Goal: Task Accomplishment & Management: Complete application form

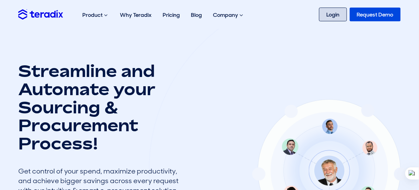
click at [324, 20] on link "Login" at bounding box center [333, 15] width 28 height 14
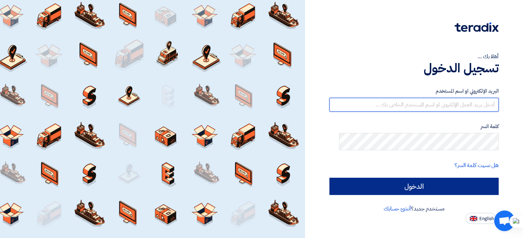
type input "sanaa@horussystems-eg.com"
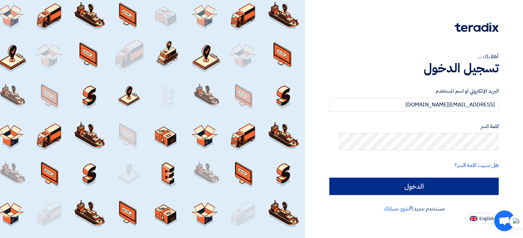
click at [402, 192] on input "الدخول" at bounding box center [414, 186] width 169 height 17
type input "Sign in"
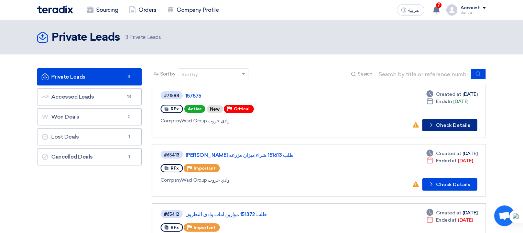
click at [458, 131] on button "Check details Check Details" at bounding box center [450, 125] width 55 height 12
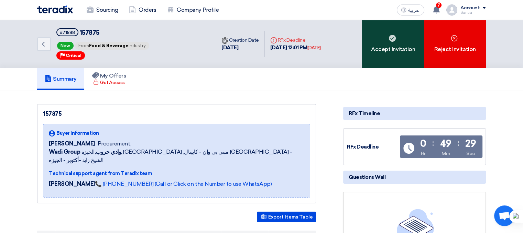
click at [402, 65] on div "Accept Invitation" at bounding box center [393, 44] width 62 height 48
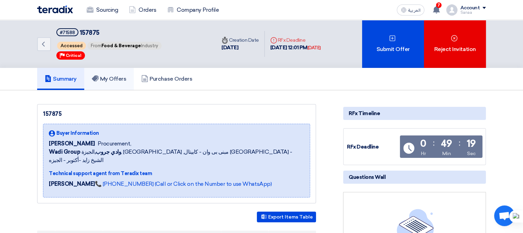
click at [111, 82] on h5 "My Offers" at bounding box center [109, 78] width 35 height 7
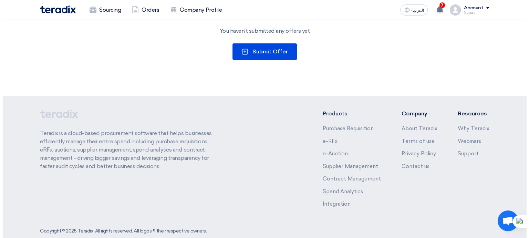
scroll to position [172, 0]
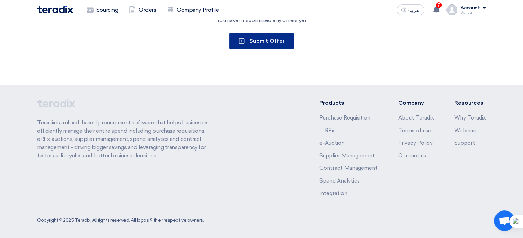
click at [239, 44] on icon at bounding box center [242, 41] width 7 height 7
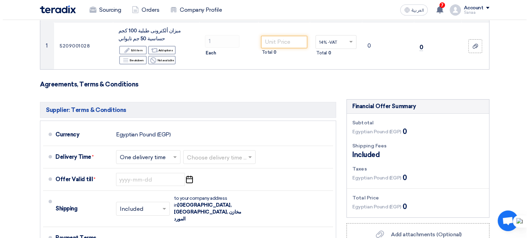
scroll to position [103, 0]
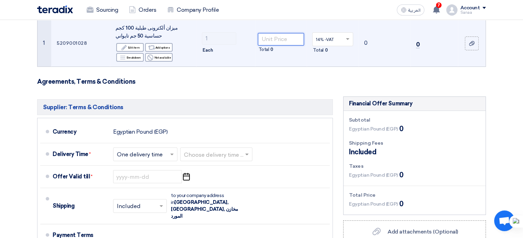
click at [272, 45] on input "number" at bounding box center [281, 39] width 46 height 12
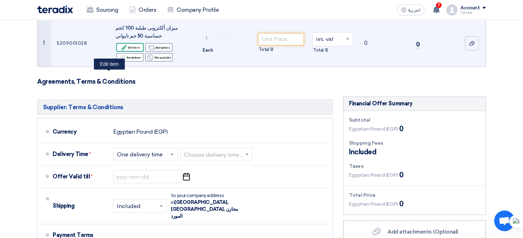
click at [123, 52] on div "Edit Edit item" at bounding box center [130, 47] width 28 height 9
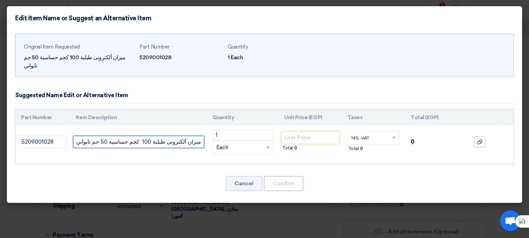
click at [80, 148] on input "ميزان ألكترونى طبلية 100 كجم حساسية 50 جم تايواني" at bounding box center [138, 142] width 131 height 12
click at [198, 148] on input "بالكاملميزان ألكترونى طبلية 100 كجم حساسية 50 جم تايواني" at bounding box center [138, 142] width 131 height 12
click at [189, 148] on input "بالكاملميزان ألكترونى طبلية 100 كجم حساسية 50 جم تايواني" at bounding box center [138, 142] width 131 height 12
click at [187, 148] on input "بالكاملميزان ألكترونى طبلية 100 كجم حساسية 50 جم تايواني" at bounding box center [138, 142] width 131 height 12
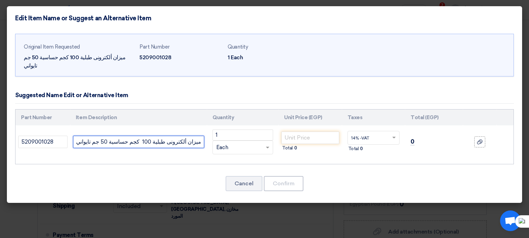
scroll to position [0, 0]
drag, startPoint x: 198, startPoint y: 165, endPoint x: 76, endPoint y: 156, distance: 122.2
click at [76, 156] on td "ميزان ألكترونى طبلية 100 كجم حساسية 50 جم تايواني" at bounding box center [138, 141] width 137 height 33
drag, startPoint x: 80, startPoint y: 167, endPoint x: 84, endPoint y: 170, distance: 5.4
click at [80, 148] on input "ميزان ألكترونى طبلية 100 كجم حساسية 50 جم تايواني" at bounding box center [138, 142] width 131 height 12
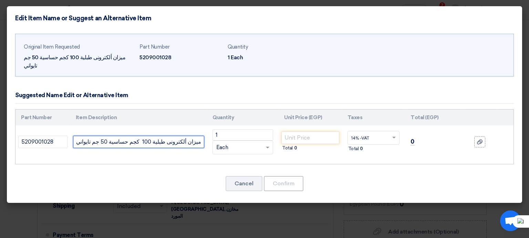
click at [188, 148] on input "ميزان ألكترونى طبلية 100 كجم حساسية 50 جم تايواني" at bounding box center [138, 142] width 131 height 12
click at [195, 148] on input "ميزان ألكترونى طبلية 100 كجم حساسية 50 جم تايواني" at bounding box center [138, 142] width 131 height 12
drag, startPoint x: 195, startPoint y: 166, endPoint x: 202, endPoint y: 167, distance: 6.5
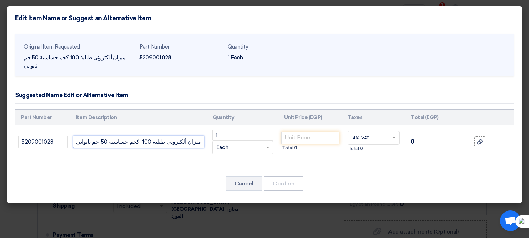
click at [202, 148] on input "ميزان ألكترونى طبلية 100 كجم حساسية 50 جم تايواني" at bounding box center [138, 142] width 131 height 12
click at [198, 148] on input "ميزان ألكترونى طبلية 100 كجم حساسية 50 جم تايواني" at bounding box center [138, 142] width 131 height 12
drag, startPoint x: 198, startPoint y: 167, endPoint x: 73, endPoint y: 168, distance: 125.3
click at [73, 158] on td "ميزان ألكترونى طبلية 100 كجم حساسية 50 جم تايواني بالكامل" at bounding box center [138, 141] width 137 height 33
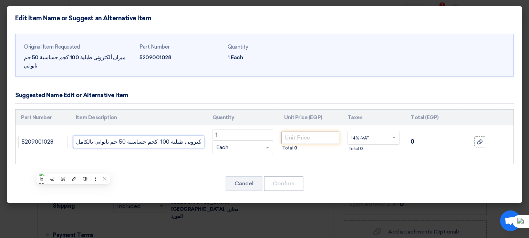
type input "ميزان ألكترونى طبلية 100 كجم حساسية 50 جم تايواني بالكامل"
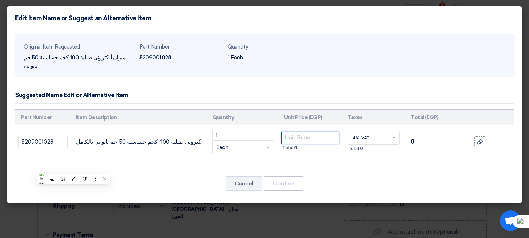
click at [297, 144] on input "number" at bounding box center [309, 137] width 57 height 12
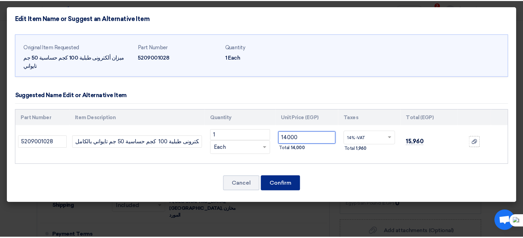
scroll to position [12, 0]
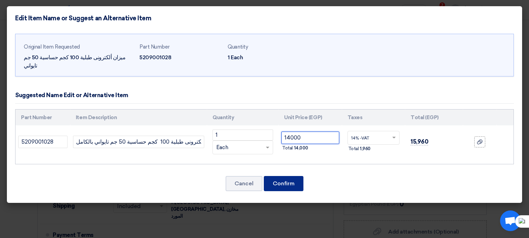
type input "14000"
click at [296, 191] on button "Confirm" at bounding box center [284, 183] width 40 height 15
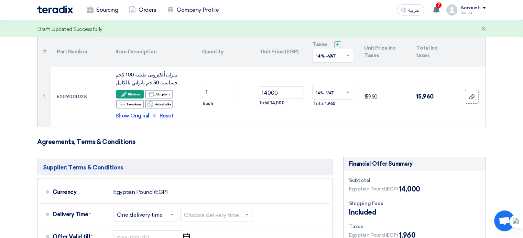
scroll to position [69, 0]
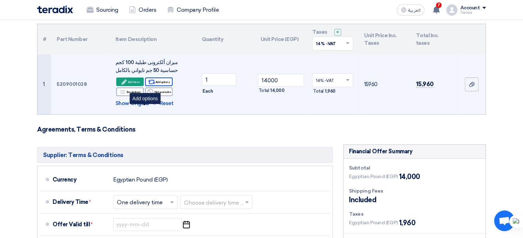
click at [157, 86] on div "Alternative Add options" at bounding box center [159, 81] width 28 height 9
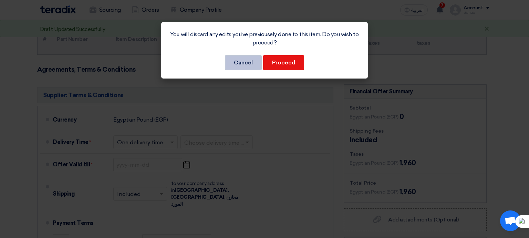
click at [239, 70] on button "Cancel" at bounding box center [243, 62] width 37 height 15
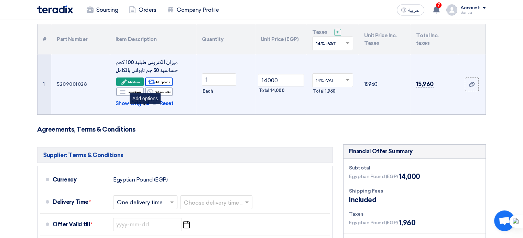
click at [153, 86] on div "Alternative Add options" at bounding box center [159, 81] width 28 height 9
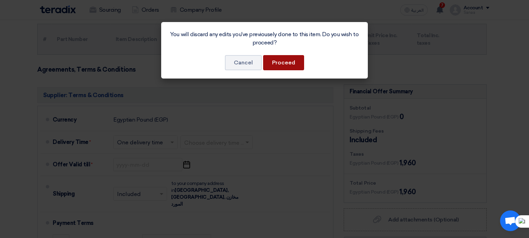
click at [275, 70] on button "Proceed" at bounding box center [283, 62] width 41 height 15
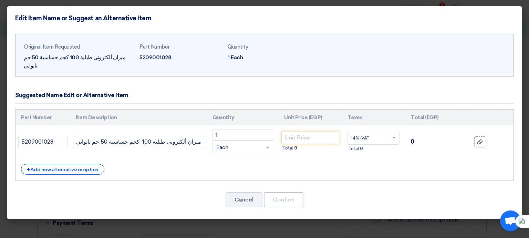
scroll to position [32, 0]
click at [98, 168] on div "+ Add new alternative or option" at bounding box center [62, 169] width 83 height 11
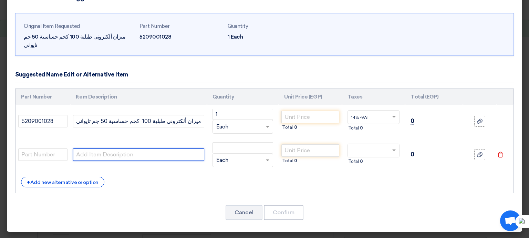
click at [124, 161] on input "text" at bounding box center [138, 154] width 131 height 12
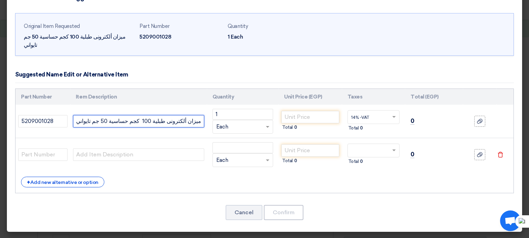
click at [175, 127] on input "ميزان ألكترونى طبلية 100 كجم حساسية 50 جم تايواني" at bounding box center [138, 121] width 131 height 12
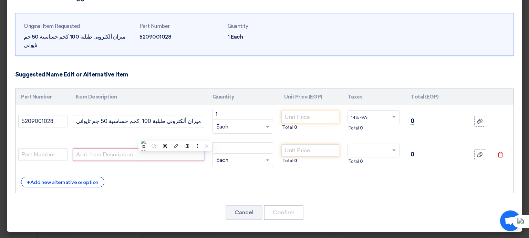
click at [176, 161] on input "text" at bounding box center [138, 154] width 131 height 12
paste input "ميزان ألكترونى طبلية 100 كجم حساسية 50 جم تايواني"
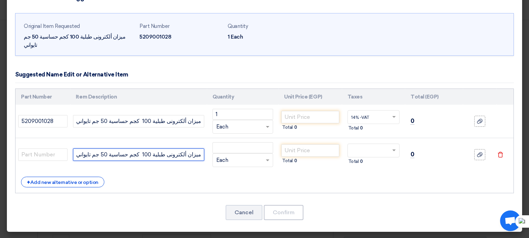
click at [151, 161] on input "ميزان ألكترونى طبلية 100 كجم حساسية 50 جم تايواني" at bounding box center [138, 154] width 131 height 12
type input "ميزان ألكترونى طبلية صينى وشاشة تايوانى 100 كجم حساسية 50 جم تايواني"
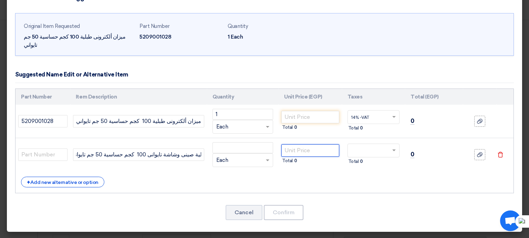
click at [298, 157] on input "number" at bounding box center [309, 150] width 57 height 12
type input "12000"
click at [291, 123] on input "number" at bounding box center [309, 117] width 57 height 12
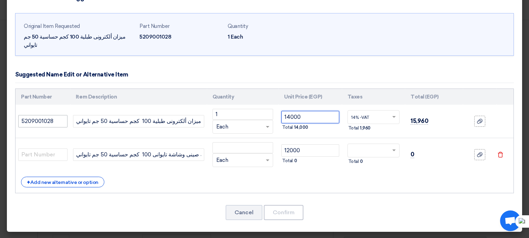
type input "14000"
click at [58, 127] on input "5209001028" at bounding box center [42, 121] width 49 height 12
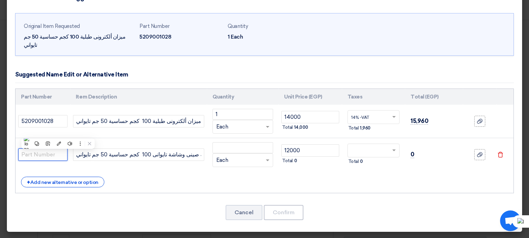
click at [54, 161] on input "text" at bounding box center [42, 154] width 49 height 12
paste input "5209001028"
type input "5209001028"
click at [390, 154] on span at bounding box center [394, 150] width 9 height 6
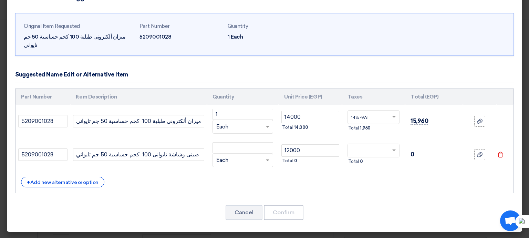
scroll to position [0, 0]
click at [374, 169] on div "14% -VAT" at bounding box center [373, 163] width 51 height 12
click at [307, 157] on input "12000" at bounding box center [309, 150] width 57 height 12
click at [251, 153] on input "number" at bounding box center [242, 147] width 61 height 11
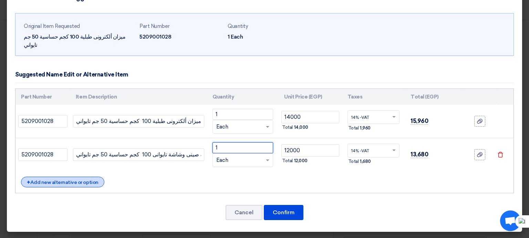
type input "1"
click at [104, 187] on div "+ Add new alternative or option" at bounding box center [62, 182] width 83 height 11
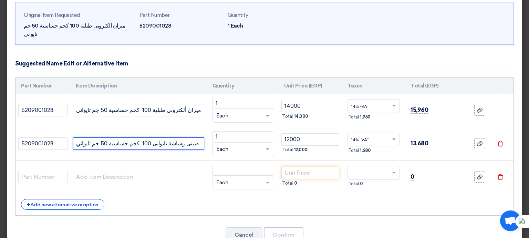
click at [129, 150] on input "ميزان ألكترونى طبلية صينى وشاشة تايوانى 100 كجم حساسية 50 جم تايواني" at bounding box center [138, 143] width 131 height 12
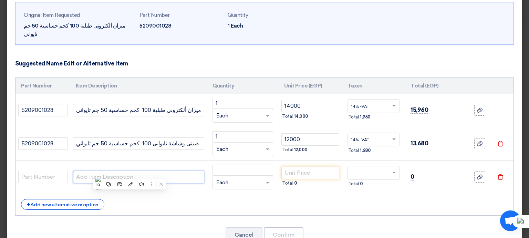
click at [154, 183] on input "text" at bounding box center [138, 177] width 131 height 12
paste input "ميزان ألكترونى طبلية صينى وشاشة تايوانى 100 كجم حساسية 50 جم تايواني"
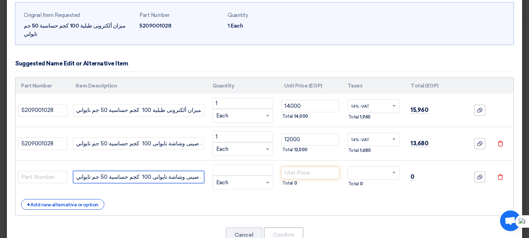
scroll to position [0, 53]
drag, startPoint x: 105, startPoint y: 218, endPoint x: 120, endPoint y: 219, distance: 15.2
click at [120, 183] on input "ميزان ألكترونى طبلية صينى وشاشة تايوانى 100 كجم حساسية 50 جم تايواني" at bounding box center [138, 177] width 131 height 12
click at [146, 183] on input "ميزان ألكترونى طبلية صينى وشاشة 100 كجم حساسية 50 جم تايواني" at bounding box center [138, 177] width 131 height 12
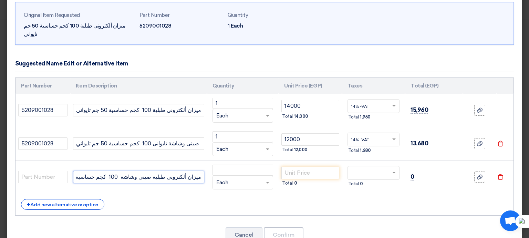
click at [145, 183] on input "ميزان ألكترونى طبلية صينى وشاشة 100 كجم حساسية 50 جم تايواني" at bounding box center [138, 177] width 131 height 12
click at [149, 183] on input "ميزان ألكترونى طبلية وشاشة صينى 100 كجم حساسية 50 جم تايواني" at bounding box center [138, 177] width 131 height 12
type input "ميزان ألكترونى طبلية وشاشة صينى 100 كجم حساسية 50 جم تايواني"
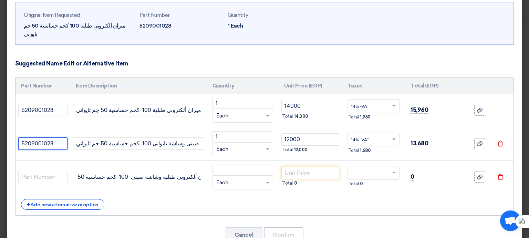
click at [47, 150] on input "5209001028" at bounding box center [42, 143] width 49 height 12
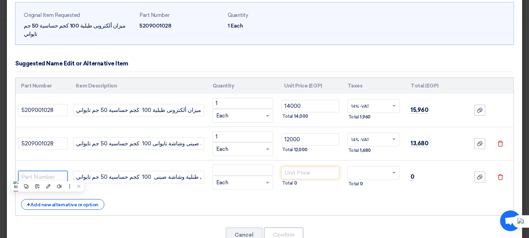
click at [57, 183] on input "text" at bounding box center [42, 177] width 49 height 12
paste input "5209001028"
type input "5209001028"
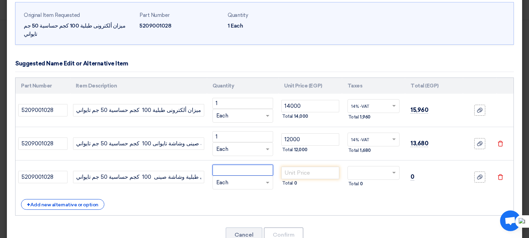
click at [233, 176] on input "number" at bounding box center [242, 170] width 61 height 11
type input "1"
click at [303, 179] on input "number" at bounding box center [309, 173] width 57 height 12
type input "6500"
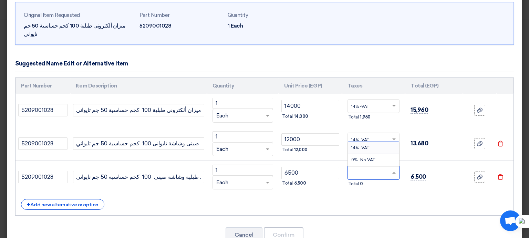
click at [390, 176] on span at bounding box center [394, 173] width 9 height 6
click at [363, 150] on span "14% -VAT" at bounding box center [360, 147] width 18 height 5
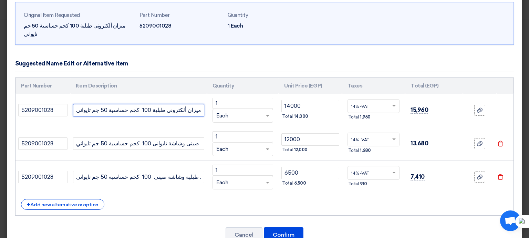
click at [79, 116] on input "ميزان ألكترونى طبلية 100 كجم حساسية 50 جم تايواني" at bounding box center [138, 110] width 131 height 12
click at [180, 116] on input "ميزان ألكترونى طبلية 100 كجم حساسية 50 جم تايواني" at bounding box center [138, 110] width 131 height 12
drag, startPoint x: 180, startPoint y: 135, endPoint x: 201, endPoint y: 136, distance: 20.7
click at [201, 116] on input "ميزان ألكترونى طبلية 100 كجم حساسية 50 جم تايواني" at bounding box center [138, 110] width 131 height 12
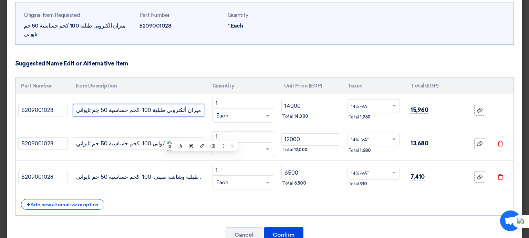
click at [199, 116] on input "ميزان ألكترونى طبلية 100 كجم حساسية 50 جم تايواني" at bounding box center [138, 110] width 131 height 12
drag, startPoint x: 199, startPoint y: 133, endPoint x: 76, endPoint y: 135, distance: 123.2
click at [76, 116] on input "ميزان ألكترونى طبلية 100 كجم حساسية 50 جم تايواني بالكامل" at bounding box center [138, 110] width 131 height 12
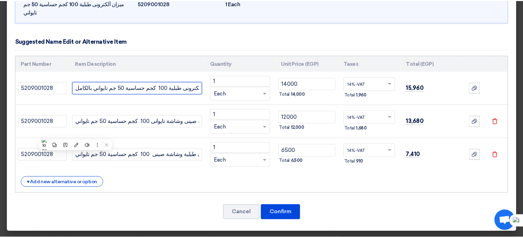
scroll to position [115, 0]
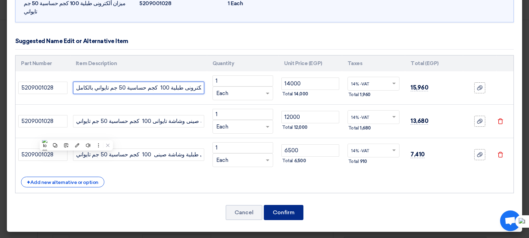
type input "ميزان ألكترونى طبلية 100 كجم حساسية 50 جم تايواني بالكامل"
click at [288, 206] on button "Confirm" at bounding box center [284, 212] width 40 height 15
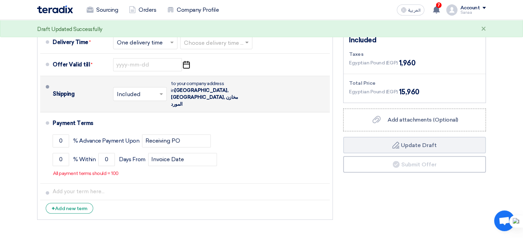
scroll to position [241, 0]
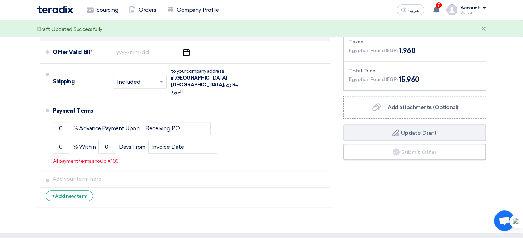
click at [170, 32] on span at bounding box center [171, 30] width 3 height 2
click at [170, 31] on span at bounding box center [171, 30] width 3 height 2
click at [250, 35] on input "text" at bounding box center [216, 30] width 65 height 10
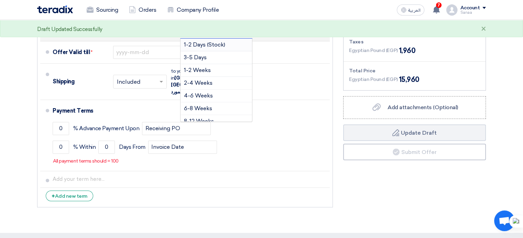
click at [225, 48] on span "1-2 Days (Stock)" at bounding box center [204, 44] width 41 height 7
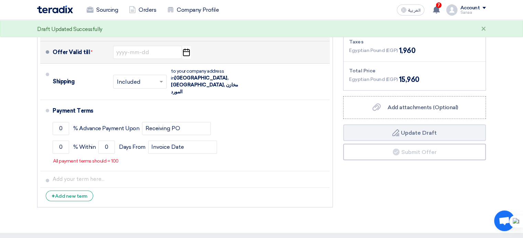
click at [189, 59] on icon "Pick a date" at bounding box center [186, 52] width 9 height 12
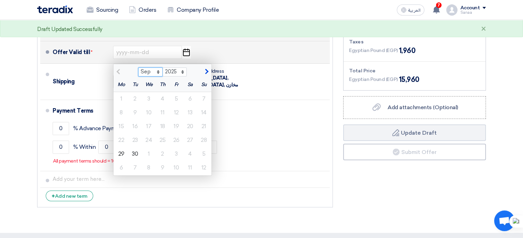
click at [138, 76] on select "Sep Oct Nov Dec" at bounding box center [150, 71] width 24 height 9
select select "10"
click at [138, 76] on select "Sep Oct Nov Dec" at bounding box center [150, 71] width 24 height 9
click at [142, 133] on div "15" at bounding box center [149, 126] width 14 height 14
type input "10/15/2025"
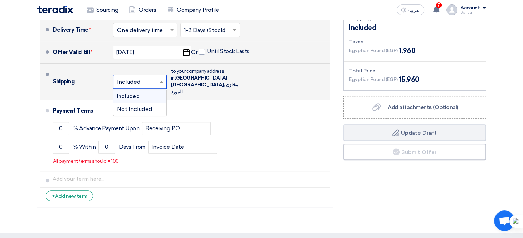
click at [161, 85] on span at bounding box center [162, 81] width 9 height 7
click at [150, 115] on div "Not Included" at bounding box center [140, 109] width 53 height 12
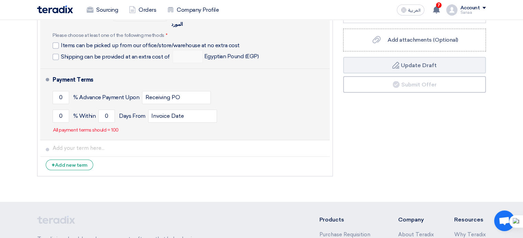
scroll to position [310, 0]
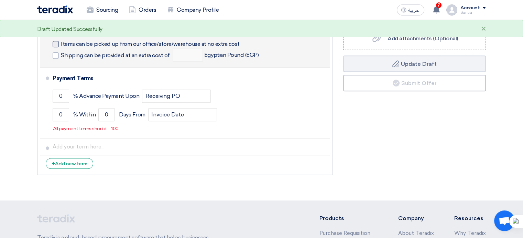
click at [53, 47] on div at bounding box center [56, 44] width 6 height 6
click at [61, 53] on input "Items can be picked up from our office/store/warehouse at no extra cost" at bounding box center [159, 46] width 197 height 13
checkbox input "true"
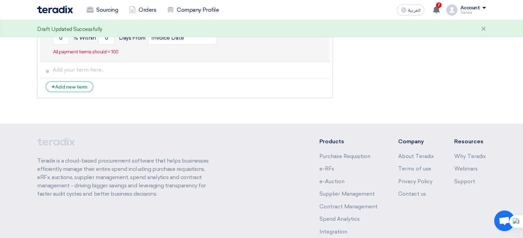
scroll to position [379, 0]
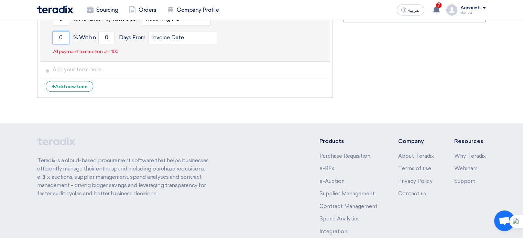
click at [53, 44] on input "0" at bounding box center [61, 37] width 17 height 13
type input "100"
click at [98, 44] on input "0" at bounding box center [106, 37] width 17 height 13
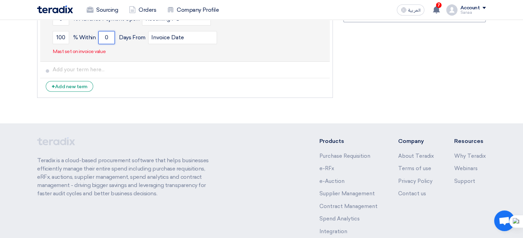
click at [98, 44] on input "0" at bounding box center [106, 37] width 17 height 13
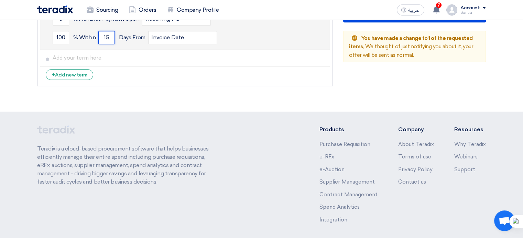
type input "15"
click at [263, 47] on div "100 % Within 15 Days From Invoice Date" at bounding box center [190, 37] width 275 height 19
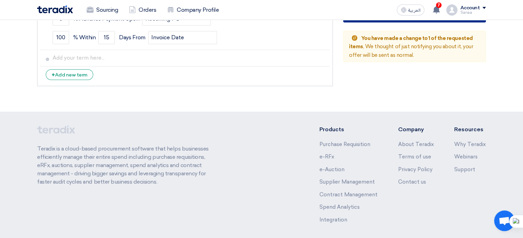
click at [431, 22] on button "Submit Offer" at bounding box center [414, 14] width 143 height 17
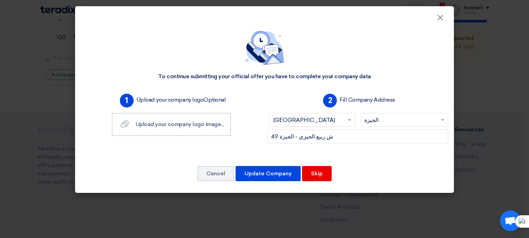
scroll to position [11, 0]
click at [328, 181] on button "Skip" at bounding box center [317, 173] width 30 height 15
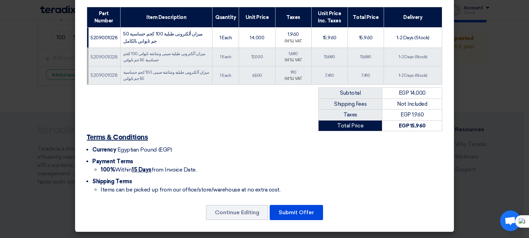
scroll to position [166, 0]
click at [305, 205] on button "Submit Offer" at bounding box center [295, 212] width 53 height 15
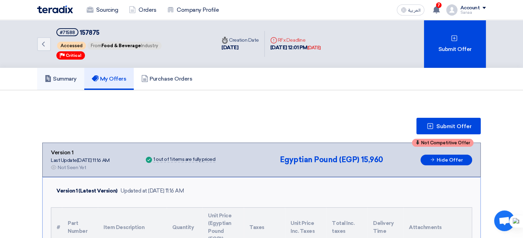
click at [45, 82] on h5 "Summary" at bounding box center [61, 78] width 32 height 7
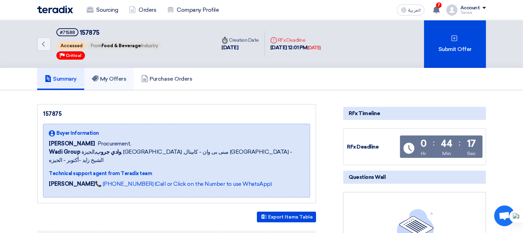
click at [92, 82] on h5 "My Offers" at bounding box center [109, 78] width 35 height 7
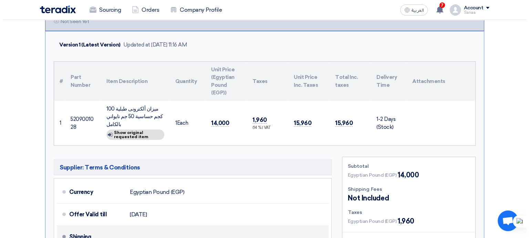
scroll to position [69, 0]
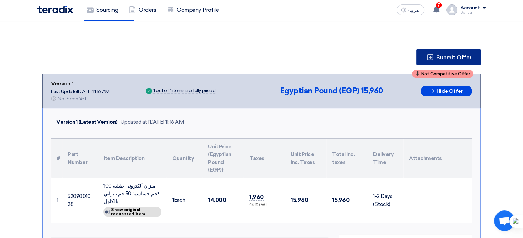
click at [456, 65] on button "Submit Offer" at bounding box center [449, 57] width 64 height 17
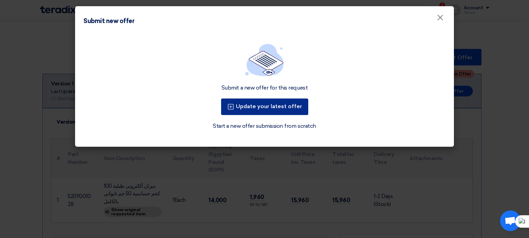
click at [228, 115] on button "Update your latest offer" at bounding box center [264, 106] width 87 height 17
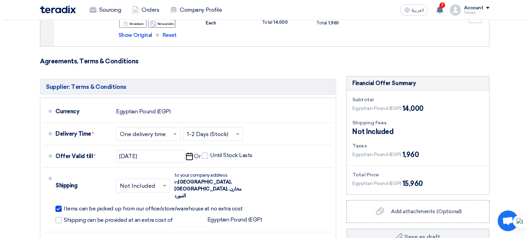
scroll to position [138, 0]
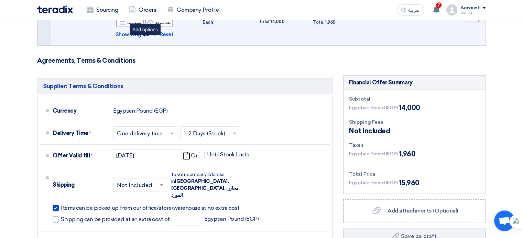
click at [148, 17] on icon "Alternative" at bounding box center [151, 12] width 7 height 7
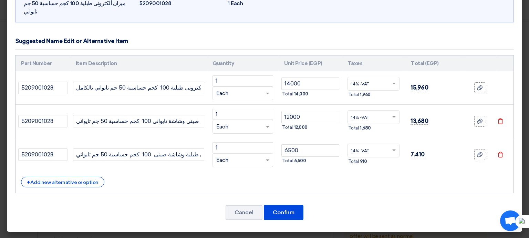
scroll to position [103, 0]
click at [170, 148] on input "ميزان ألكترونى طبلية وشاشة صينى 100 كجم حساسية 50 جم تايواني" at bounding box center [138, 154] width 131 height 12
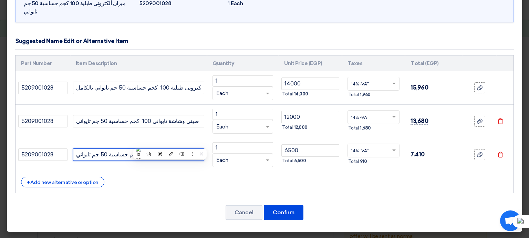
click at [170, 148] on input "ميزان ألكترونى طبلية وشاشة صينى 100 كجم حساسية 50 جم تايواني" at bounding box center [138, 154] width 131 height 12
click at [91, 148] on input "ميزان ألكترونى طبلية وشاشة صينى 100 كجم حساسية 50 جم تايواني" at bounding box center [138, 154] width 131 height 12
drag, startPoint x: 95, startPoint y: 146, endPoint x: 78, endPoint y: 147, distance: 17.2
click at [78, 148] on input "ميزان ألكترونى طبلية وشاشة صينى 100 كجم حساسية 50 جم تايواني" at bounding box center [138, 154] width 131 height 12
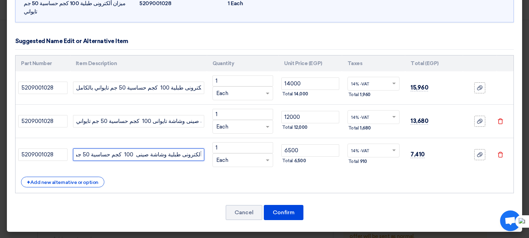
scroll to position [0, 0]
drag, startPoint x: 175, startPoint y: 146, endPoint x: 75, endPoint y: 146, distance: 100.2
click at [75, 146] on td "ميزان ألكترونى طبلية وشاشة صينى 100 كجم حساسية 50 جم" at bounding box center [138, 154] width 137 height 33
click at [97, 148] on input "ميزان ألكترونى طبلية وشاشة صينى 100 كجم حساسية 50 جم" at bounding box center [138, 154] width 131 height 12
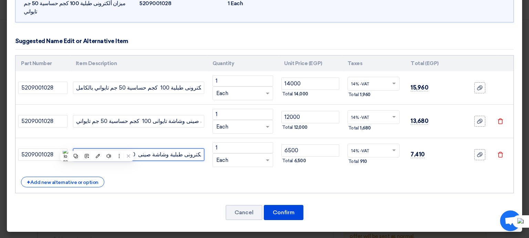
click at [97, 148] on input "ميزان ألكترونى طبلية وشاشة صينى 100 كجم حساسية 50 جم" at bounding box center [138, 154] width 131 height 12
type input "ميزان ألكترونى طبلية وشاشة صينى 100 كجم حساسية 50 جم"
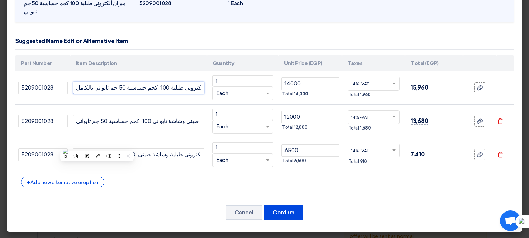
click at [120, 82] on input "ميزان ألكترونى طبلية 100 كجم حساسية 50 جم تايواني بالكامل" at bounding box center [138, 88] width 131 height 12
paste input "وشاشة صينى 100 كجم حساسية 50 جم"
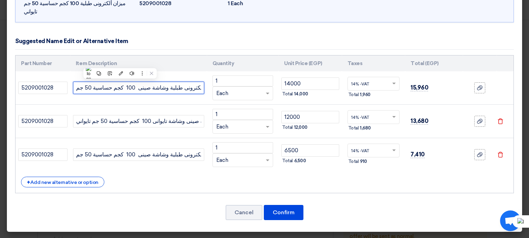
scroll to position [0, 23]
type input "ميزان ألكترونى طبلية وشاشة صينى 100 كجم حساسية 50 جم"
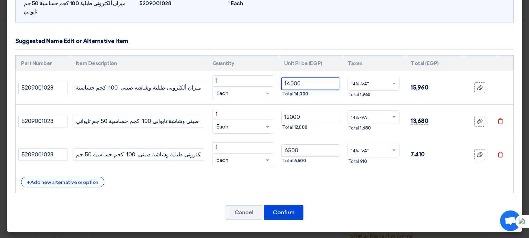
click at [294, 77] on input "14000" at bounding box center [309, 83] width 57 height 12
type input "6500"
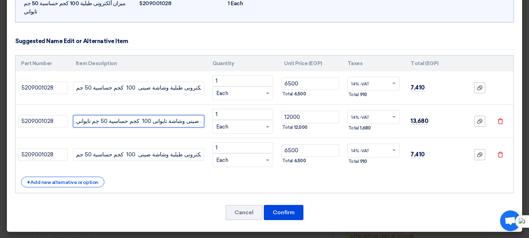
click at [173, 115] on input "ميزان ألكترونى طبلية صينى وشاشة تايوانى 100 كجم حساسية 50 جم تايواني" at bounding box center [138, 121] width 131 height 12
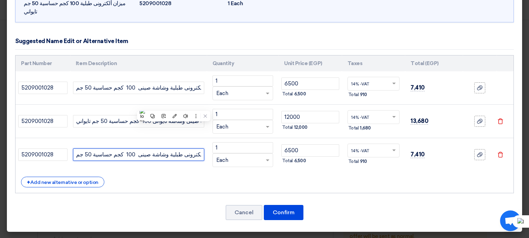
click at [183, 148] on input "ميزان ألكترونى طبلية وشاشة صينى 100 كجم حساسية 50 جم" at bounding box center [138, 154] width 131 height 12
paste input "صينى وشاشة تايوانى 100 كجم حساسية 50 جم تايواني"
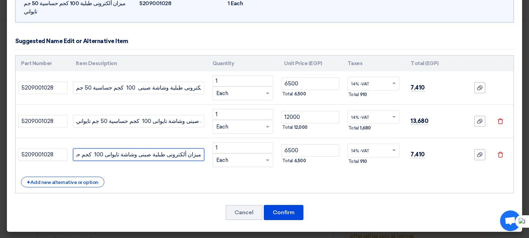
click at [137, 148] on input "ميزان ألكترونى طبلية صينى وشاشة تايوانى 100 كجم حساسية 50 جم تايواني" at bounding box center [138, 154] width 131 height 12
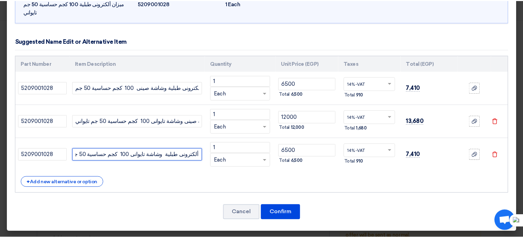
scroll to position [0, 0]
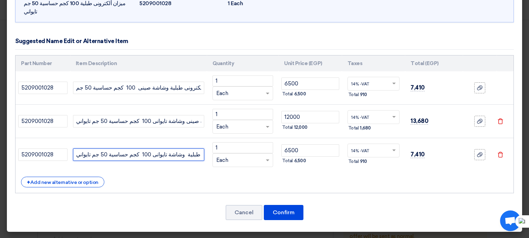
drag, startPoint x: 131, startPoint y: 144, endPoint x: 78, endPoint y: 142, distance: 52.4
click at [78, 148] on input "ميزان ألكترونى طبلية وشاشة تايوانى 100 كجم حساسية 50 جم تايواني" at bounding box center [138, 154] width 131 height 12
type input "ميزان ألكترونى طبلية وشاشة تايوانى 100 كجم حساسية 50 جم تايواني"
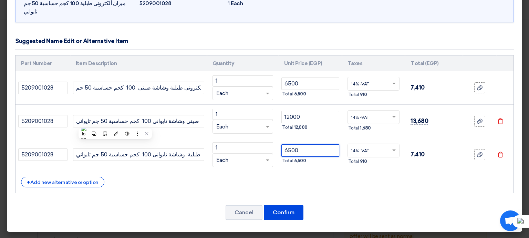
click at [291, 144] on input "6500" at bounding box center [309, 150] width 57 height 12
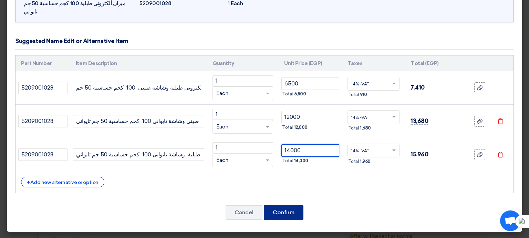
type input "14000"
click at [277, 218] on button "Confirm" at bounding box center [284, 212] width 40 height 15
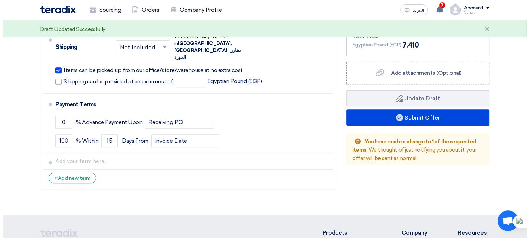
scroll to position [310, 0]
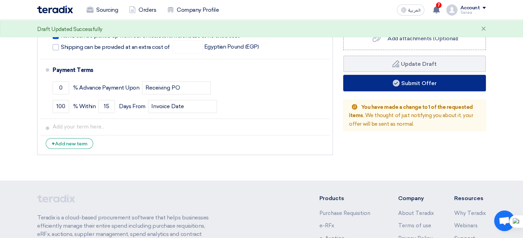
click at [450, 91] on button "Submit Offer" at bounding box center [414, 83] width 143 height 17
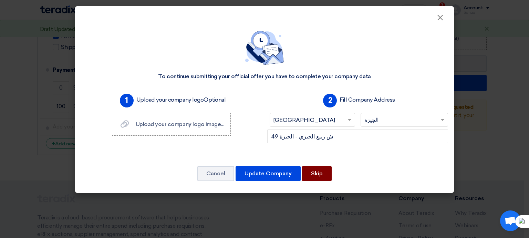
click at [331, 181] on button "Skip" at bounding box center [317, 173] width 30 height 15
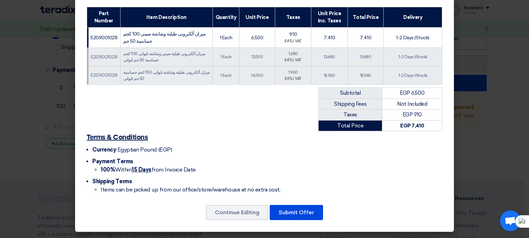
scroll to position [166, 0]
click at [301, 207] on button "Submit Offer" at bounding box center [295, 212] width 53 height 15
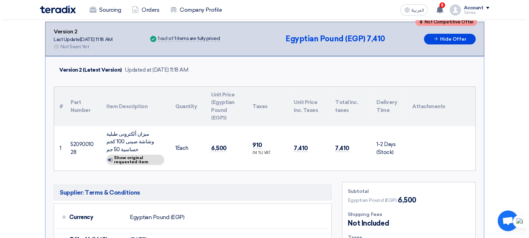
scroll to position [98, 0]
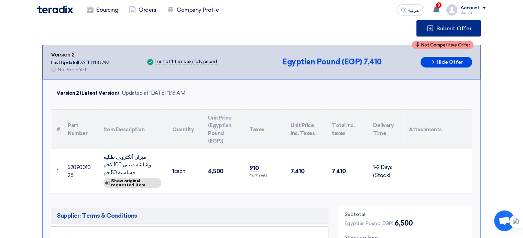
click at [434, 32] on icon at bounding box center [430, 28] width 7 height 7
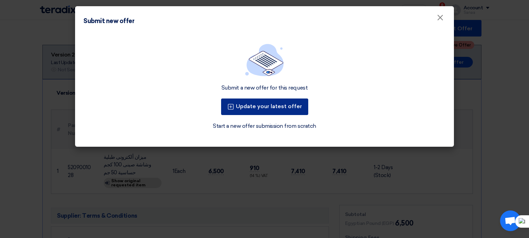
click at [295, 115] on button "Update your latest offer" at bounding box center [264, 106] width 87 height 17
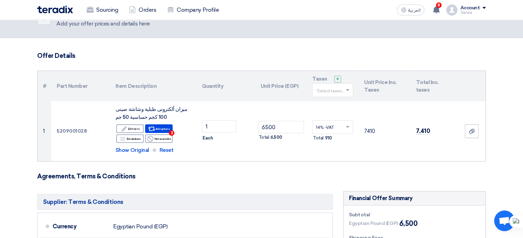
scroll to position [69, 0]
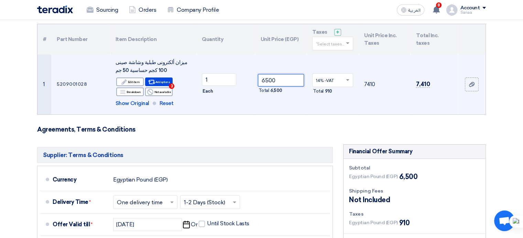
click at [268, 86] on input "6500" at bounding box center [281, 80] width 46 height 12
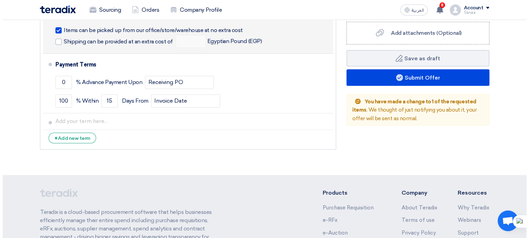
scroll to position [344, 0]
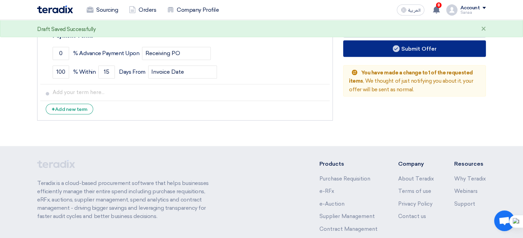
type input "5998"
click at [420, 57] on button "Submit Offer" at bounding box center [414, 48] width 143 height 17
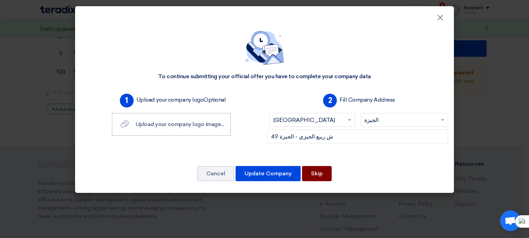
click at [331, 181] on button "Skip" at bounding box center [317, 173] width 30 height 15
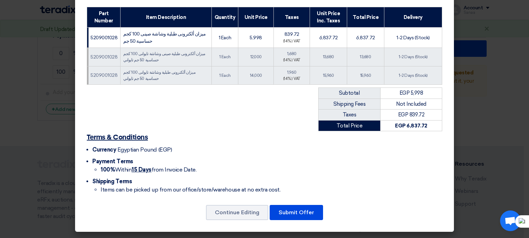
scroll to position [166, 0]
click at [312, 205] on button "Submit Offer" at bounding box center [295, 212] width 53 height 15
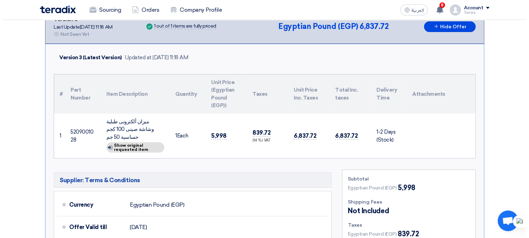
scroll to position [116, 0]
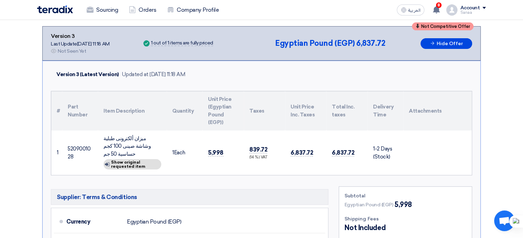
click at [434, 13] on use at bounding box center [431, 10] width 6 height 6
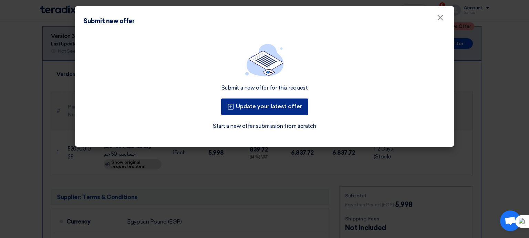
click at [283, 115] on button "Update your latest offer" at bounding box center [264, 106] width 87 height 17
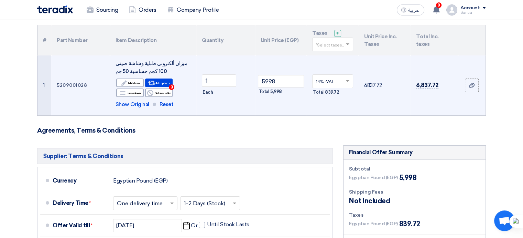
scroll to position [69, 0]
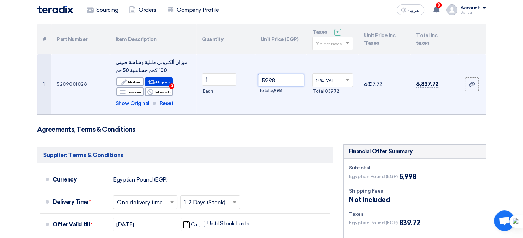
click at [273, 86] on input "5998" at bounding box center [281, 80] width 46 height 12
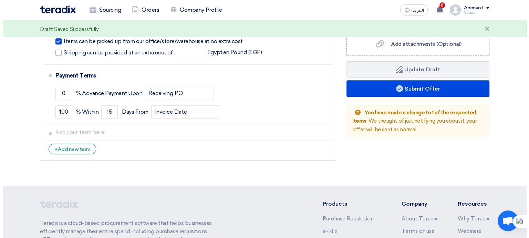
scroll to position [379, 0]
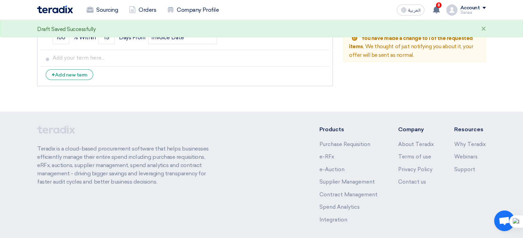
type input "5000"
click at [423, 22] on button "Submit Offer" at bounding box center [414, 14] width 143 height 17
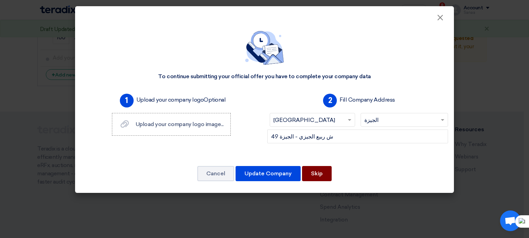
click at [330, 181] on button "Skip" at bounding box center [317, 173] width 30 height 15
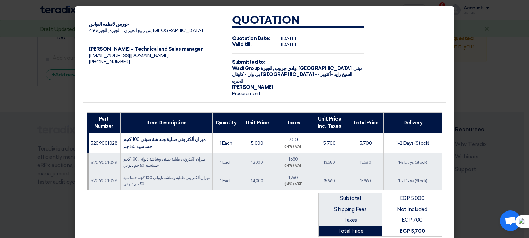
scroll to position [166, 0]
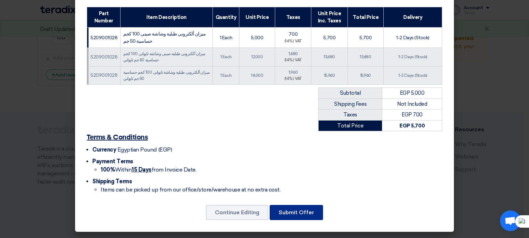
click at [317, 206] on button "Submit Offer" at bounding box center [295, 212] width 53 height 15
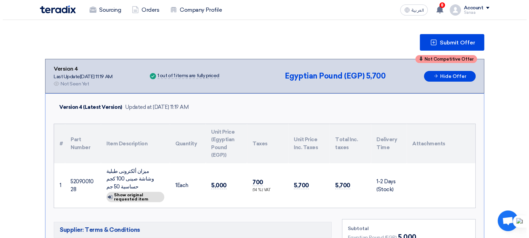
scroll to position [69, 0]
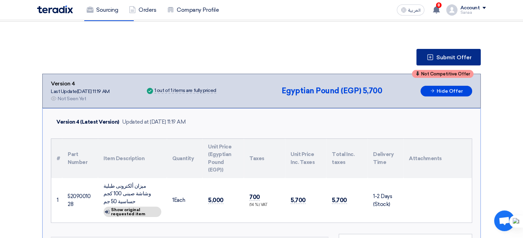
click at [434, 61] on icon at bounding box center [430, 57] width 7 height 7
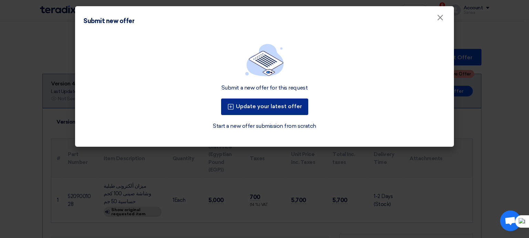
click at [289, 115] on button "Update your latest offer" at bounding box center [264, 106] width 87 height 17
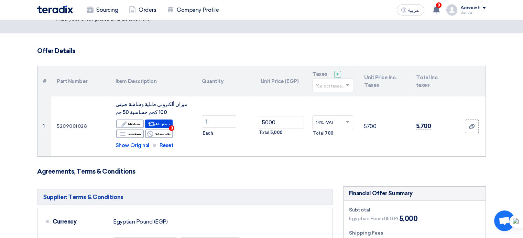
scroll to position [69, 0]
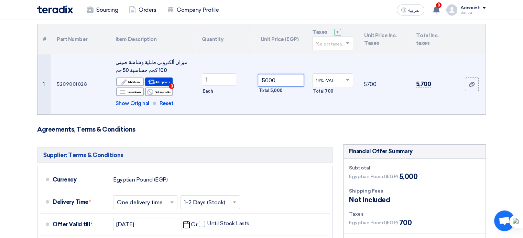
click at [273, 86] on input "5000" at bounding box center [281, 80] width 46 height 12
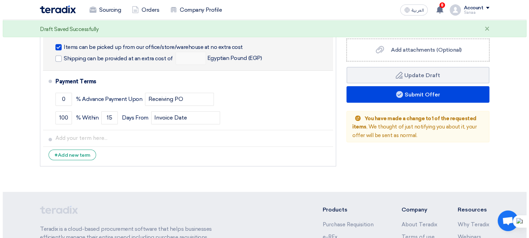
scroll to position [344, 0]
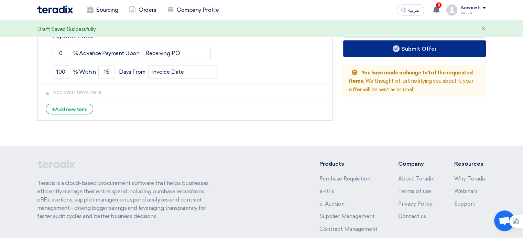
type input "3500"
click at [400, 52] on use at bounding box center [396, 48] width 7 height 7
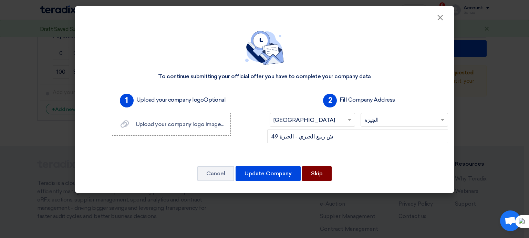
click at [331, 181] on button "Skip" at bounding box center [317, 173] width 30 height 15
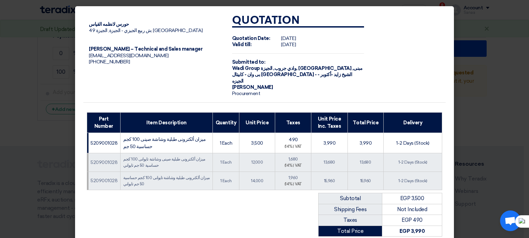
scroll to position [166, 0]
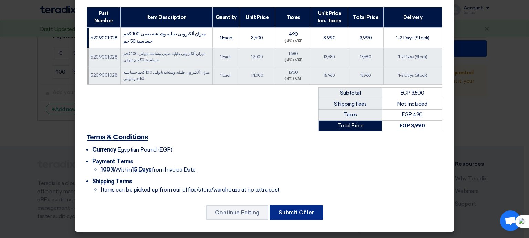
click at [308, 205] on button "Submit Offer" at bounding box center [295, 212] width 53 height 15
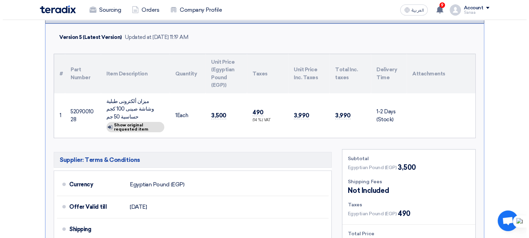
scroll to position [119, 0]
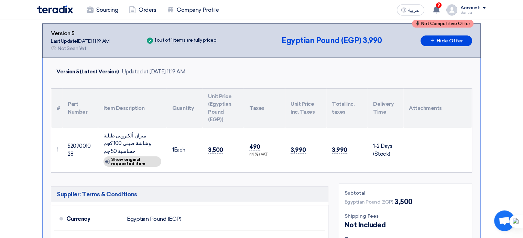
click at [434, 10] on icon at bounding box center [430, 6] width 7 height 7
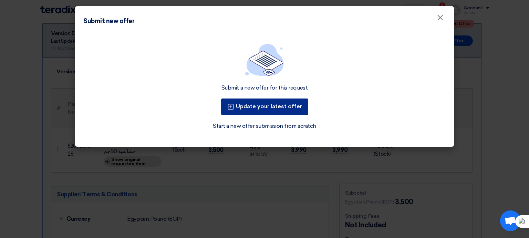
click at [281, 115] on button "Update your latest offer" at bounding box center [264, 106] width 87 height 17
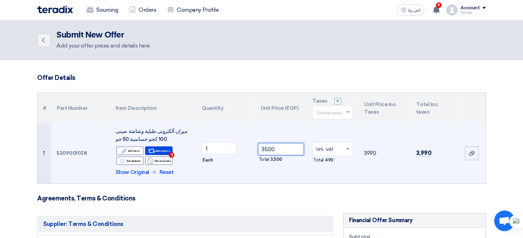
click at [276, 155] on input "3500" at bounding box center [281, 149] width 46 height 12
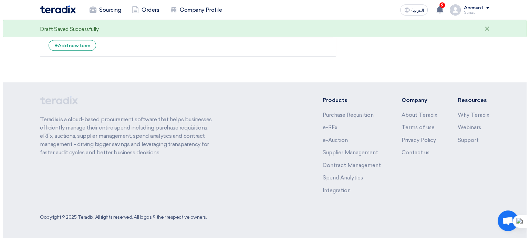
scroll to position [344, 0]
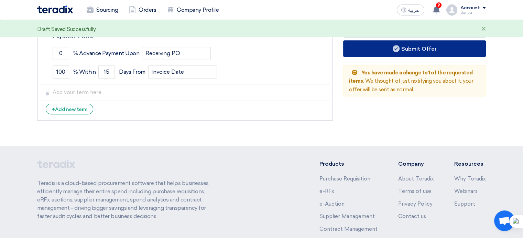
type input "1500"
click at [419, 57] on button "Submit Offer" at bounding box center [414, 48] width 143 height 17
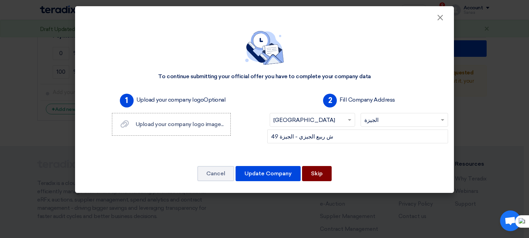
click at [331, 181] on button "Skip" at bounding box center [317, 173] width 30 height 15
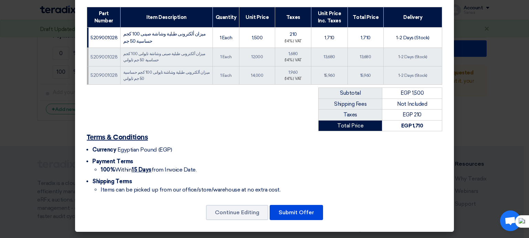
scroll to position [166, 0]
click at [319, 207] on button "Submit Offer" at bounding box center [295, 212] width 53 height 15
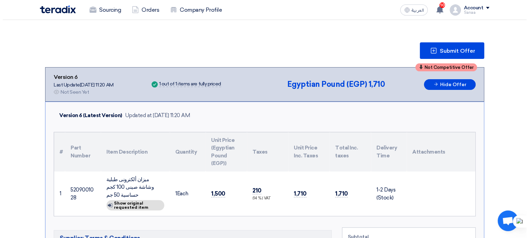
scroll to position [69, 0]
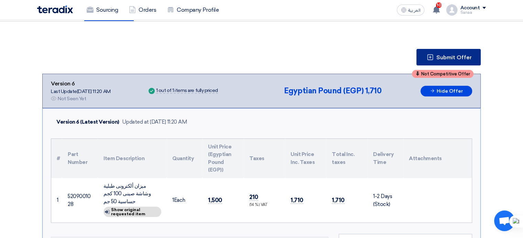
click at [472, 60] on span "Submit Offer" at bounding box center [454, 58] width 35 height 6
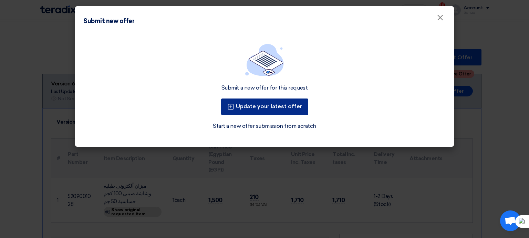
click at [288, 115] on button "Update your latest offer" at bounding box center [264, 106] width 87 height 17
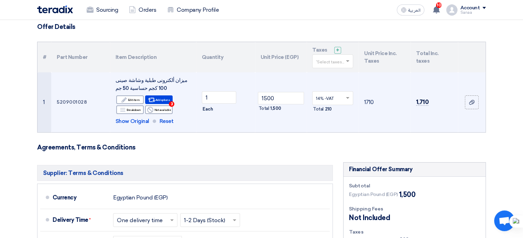
scroll to position [69, 0]
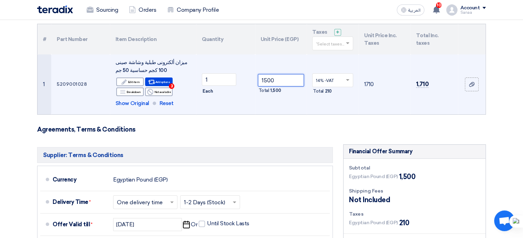
click at [273, 86] on input "1500" at bounding box center [281, 80] width 46 height 12
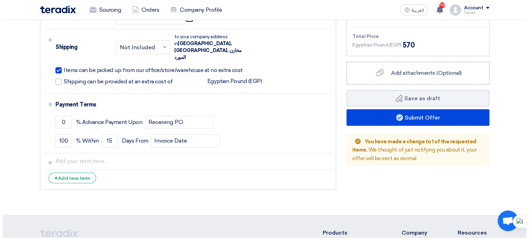
scroll to position [413, 0]
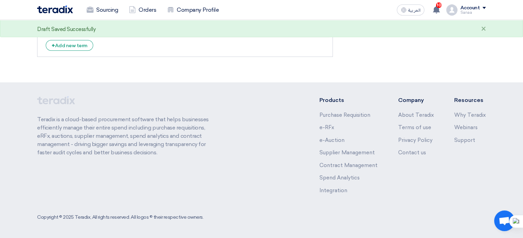
type input "500"
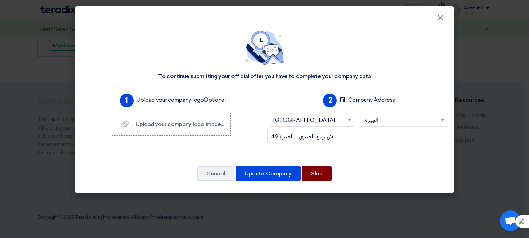
click at [331, 181] on button "Skip" at bounding box center [317, 173] width 30 height 15
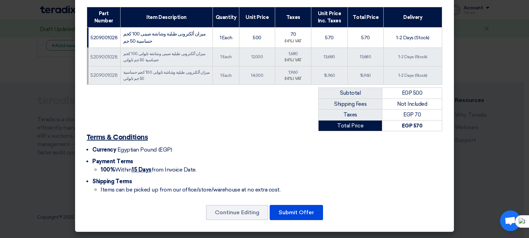
scroll to position [166, 0]
click at [319, 205] on button "Submit Offer" at bounding box center [295, 212] width 53 height 15
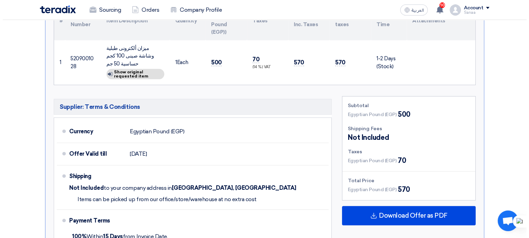
scroll to position [103, 0]
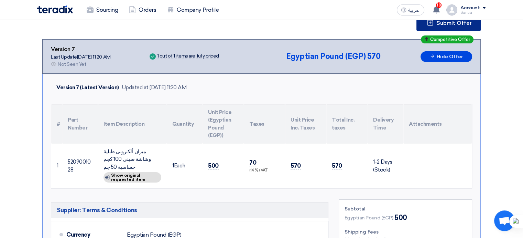
click at [469, 26] on span "Submit Offer" at bounding box center [454, 23] width 35 height 6
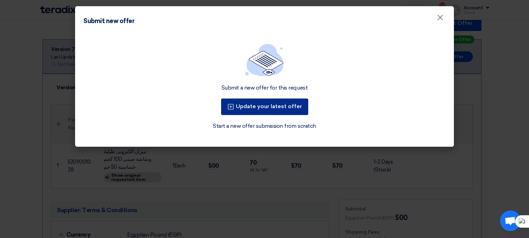
click at [276, 115] on button "Update your latest offer" at bounding box center [264, 106] width 87 height 17
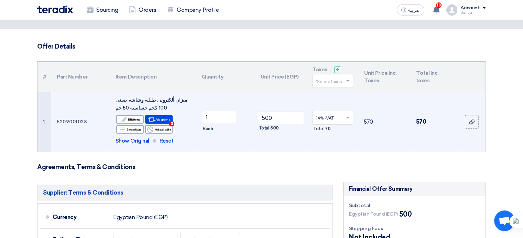
scroll to position [69, 0]
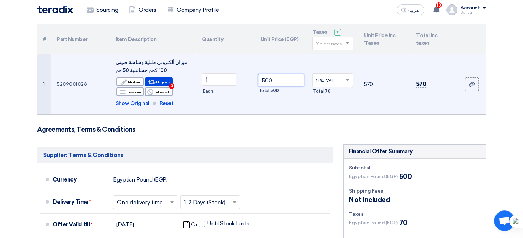
click at [271, 86] on input "500" at bounding box center [281, 80] width 46 height 12
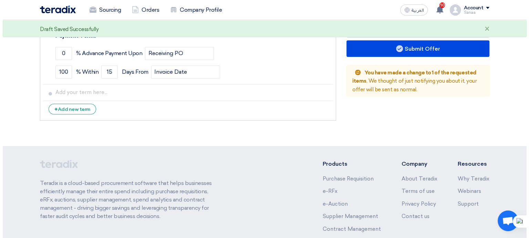
scroll to position [379, 0]
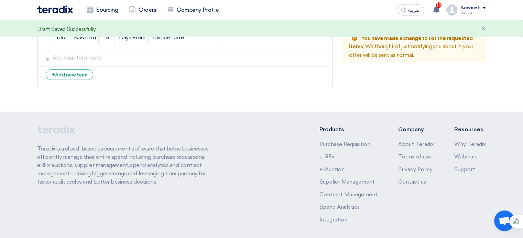
type input "6500"
click at [400, 18] on use at bounding box center [396, 14] width 7 height 7
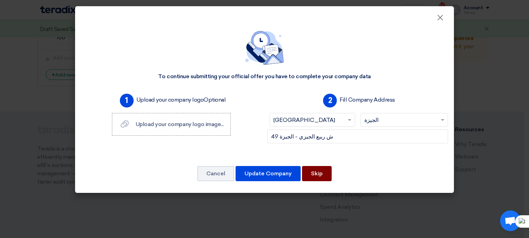
click at [331, 181] on button "Skip" at bounding box center [317, 173] width 30 height 15
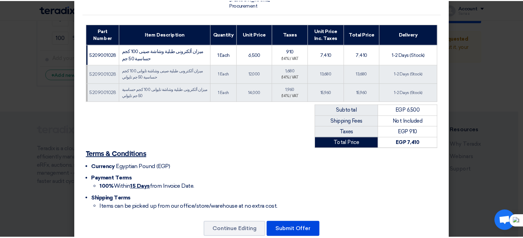
scroll to position [166, 0]
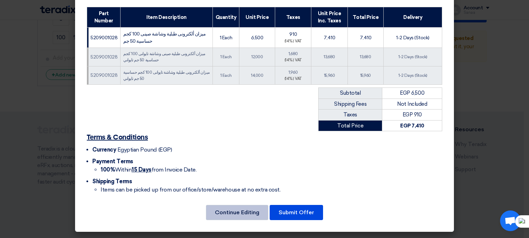
click at [246, 206] on button "Continue Editing" at bounding box center [237, 212] width 62 height 15
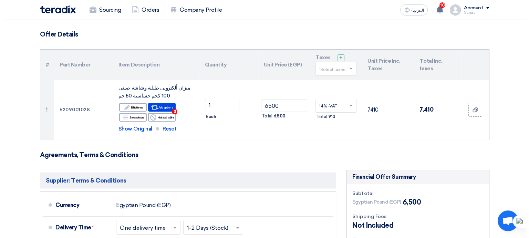
scroll to position [34, 0]
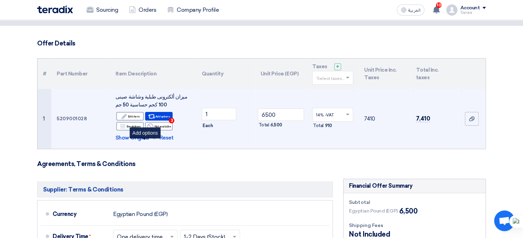
click at [148, 120] on icon "Alternative" at bounding box center [151, 116] width 7 height 7
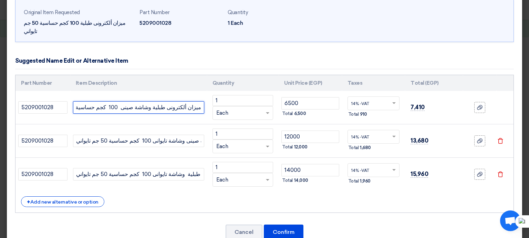
scroll to position [0, 23]
drag, startPoint x: 189, startPoint y: 132, endPoint x: 199, endPoint y: 135, distance: 10.3
click at [199, 114] on input "ميزان ألكترونى طبلية وشاشة صينى 100 كجم حساسية 50 جم" at bounding box center [138, 107] width 131 height 12
click at [164, 114] on input "ميزان ألكترونى طبلية وشاشة صينى 100 كجم حساسية 50 جم" at bounding box center [138, 107] width 131 height 12
drag, startPoint x: 163, startPoint y: 131, endPoint x: 183, endPoint y: 131, distance: 20.0
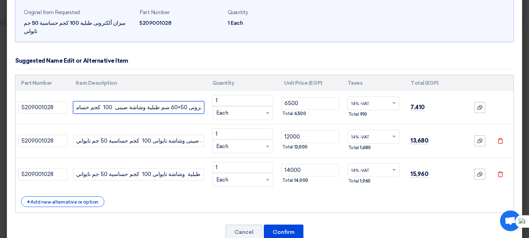
click at [183, 114] on input "ميزان ألكترونى 50×60 سم طبلية وشاشة صينى 100 كجم حساسية 50 جم" at bounding box center [138, 107] width 131 height 12
type input "ميزان ألكترونى 50×60 سم طبلية وشاشة صينى 100 كجم حساسية 50 جم"
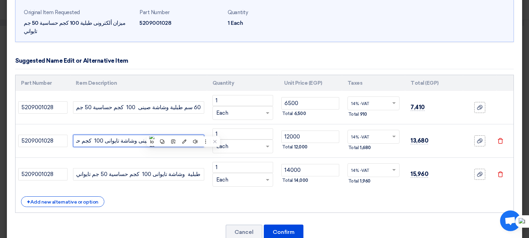
scroll to position [0, 53]
click at [197, 147] on input "ميزان ألكترونى طبلية صينى وشاشة تايوانى 100 كجم حساسية 50 جم تايواني" at bounding box center [138, 141] width 131 height 12
click at [165, 147] on input "ميزان ألكترونى طبلية صينى وشاشة تايوانى 100 كجم حساسية 50 جم تايواني" at bounding box center [138, 141] width 131 height 12
paste input "50×60 سم"
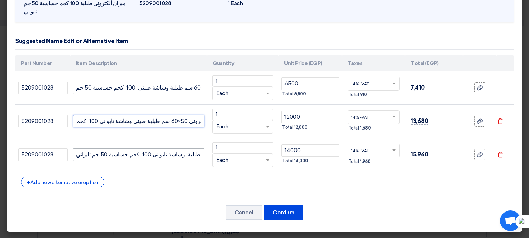
type input "ميزان ألكترونى 50×60 سم طبلية صينى وشاشة تايوانى 100 كجم حساسية 50 جم تايواني"
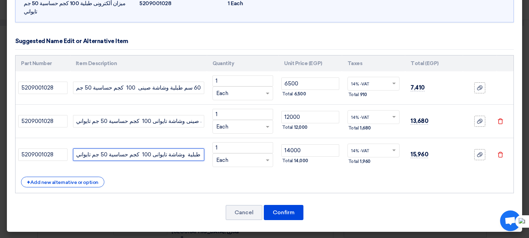
scroll to position [0, 40]
drag, startPoint x: 191, startPoint y: 179, endPoint x: 201, endPoint y: 181, distance: 10.2
click at [201, 161] on input "ميزان ألكترونى طبلية وشاشة تايوانى 100 كجم حساسية 50 جم تايواني" at bounding box center [138, 154] width 131 height 12
click at [165, 161] on input "ميزان ألكترونى طبلية وشاشة تايوانى 100 كجم حساسية 50 جم تايواني" at bounding box center [138, 154] width 131 height 12
click at [164, 161] on input "ميزان ألكترونى طبلية وشاشة تايوانى 100 كجم حساسية 50 جم تايواني" at bounding box center [138, 154] width 131 height 12
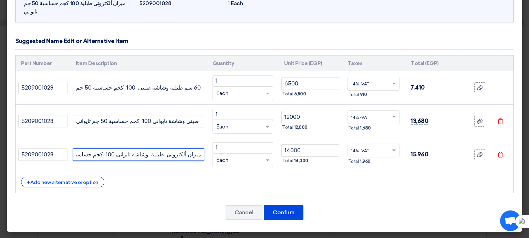
paste input "50×60 سم"
type input "ميزان ألكترونى 50×60 سم طبلية وشاشة تايوانى 100 كجم حساسية 50 جم تايواني"
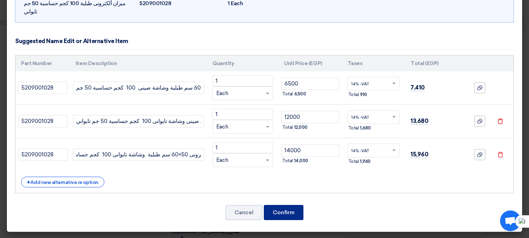
click at [281, 207] on button "Confirm" at bounding box center [284, 212] width 40 height 15
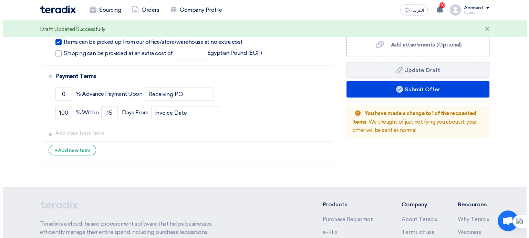
scroll to position [379, 0]
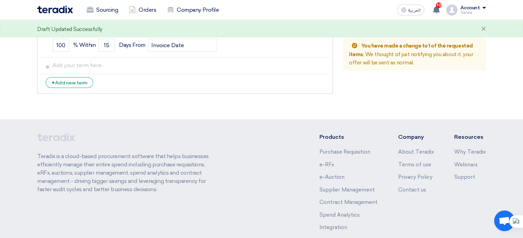
click at [438, 30] on button "Submit Offer" at bounding box center [414, 21] width 143 height 17
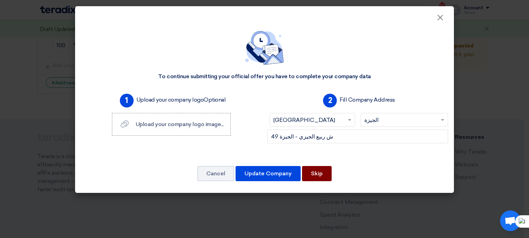
click at [324, 181] on button "Skip" at bounding box center [317, 173] width 30 height 15
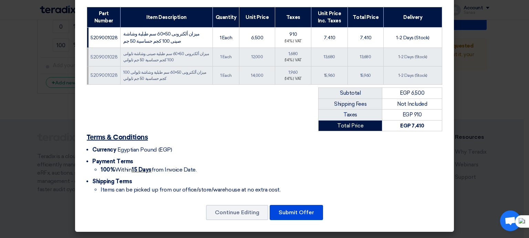
scroll to position [166, 0]
click at [317, 207] on button "Submit Offer" at bounding box center [295, 212] width 53 height 15
